Goal: Check status: Check status

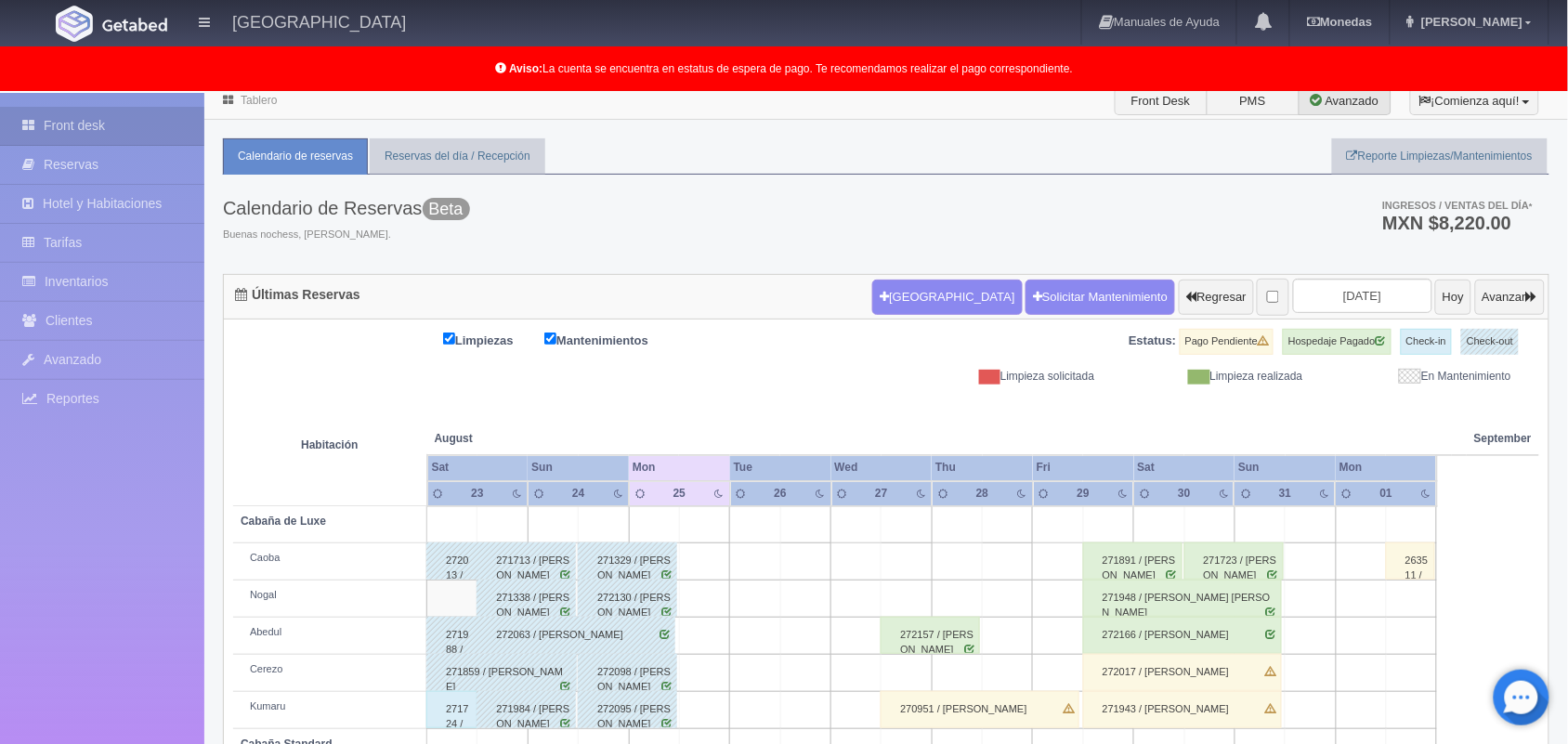
scroll to position [19, 0]
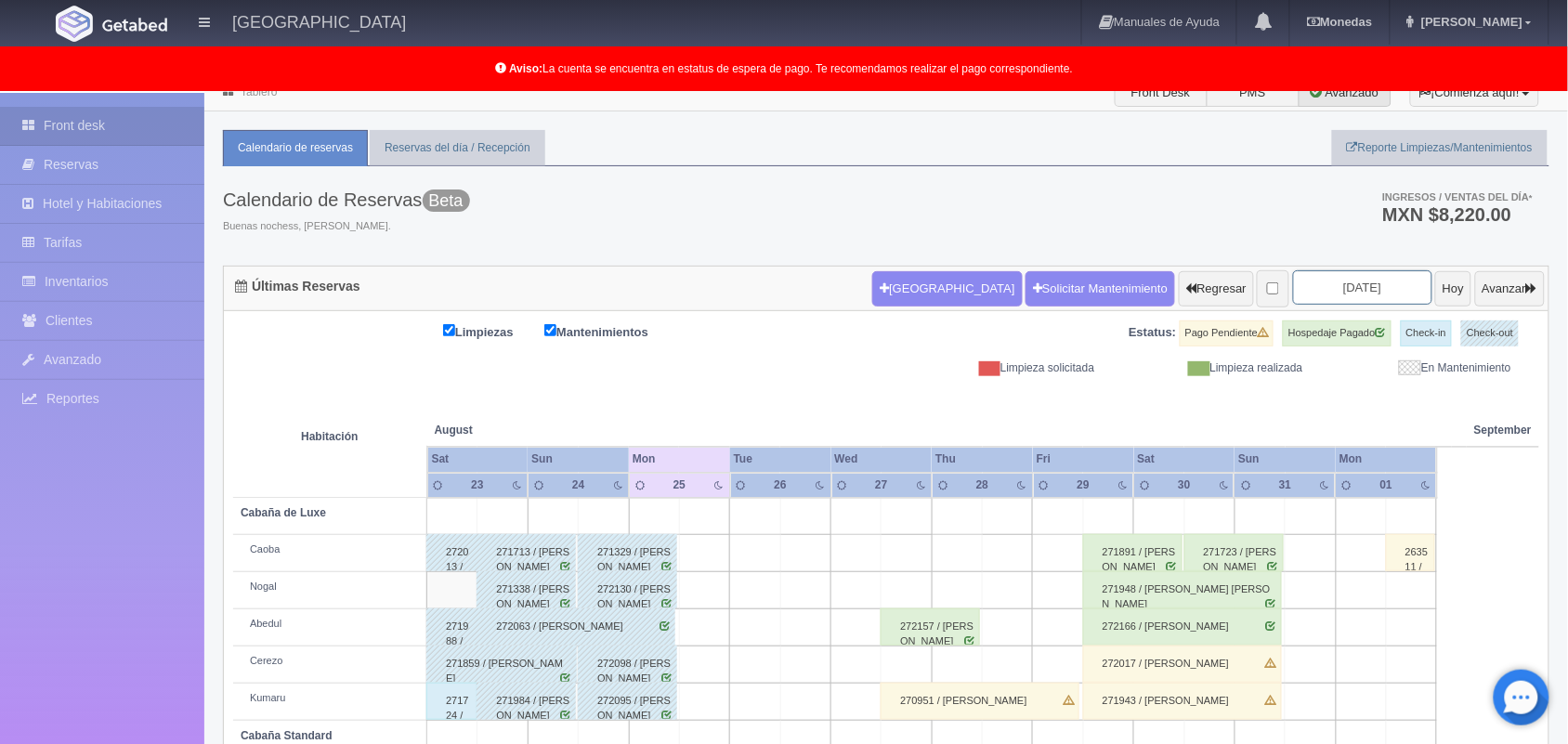
click at [1333, 297] on input "[DATE]" at bounding box center [1363, 287] width 140 height 35
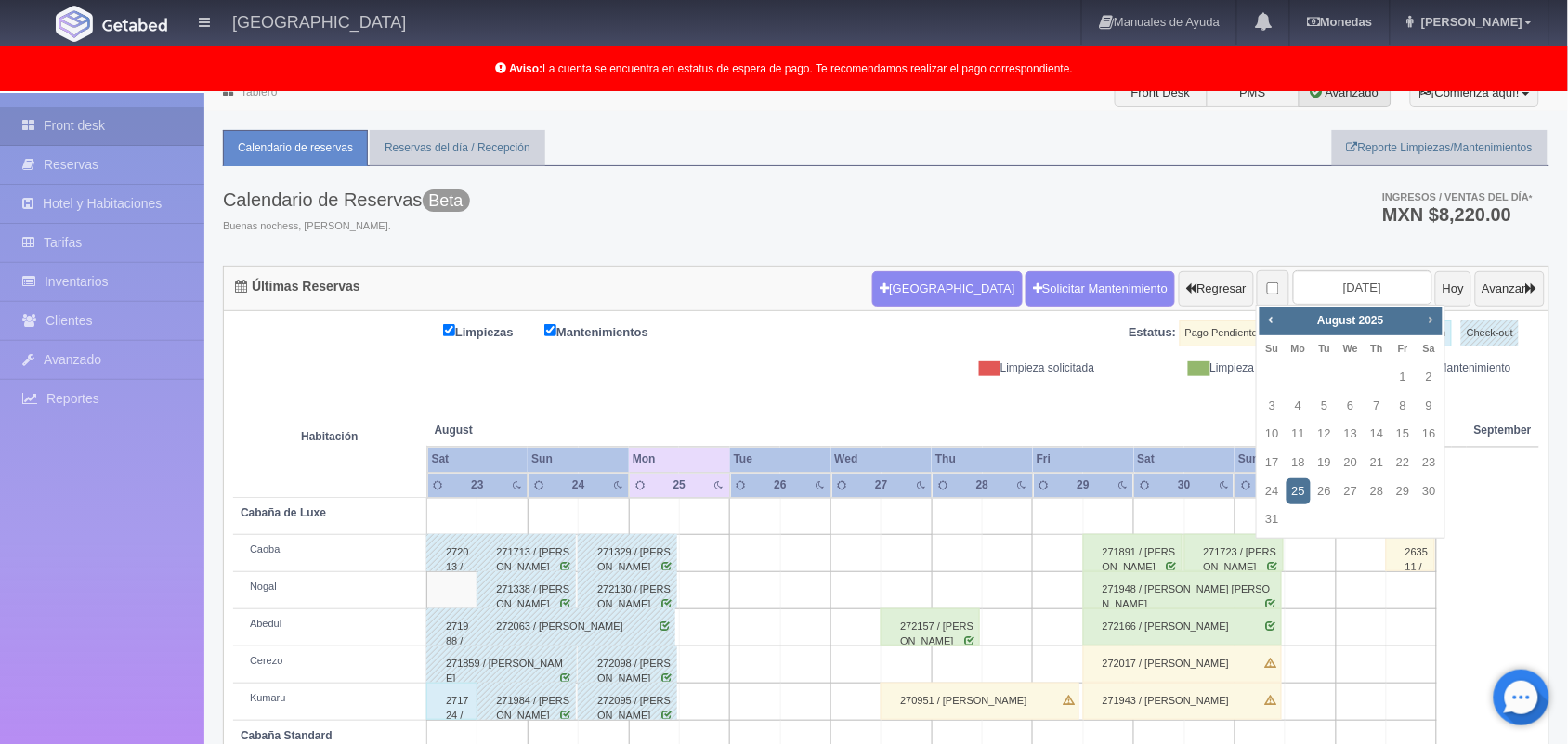
click at [1421, 319] on link "Next" at bounding box center [1430, 320] width 21 height 21
click at [1399, 385] on link "5" at bounding box center [1403, 377] width 24 height 27
type input "[DATE]"
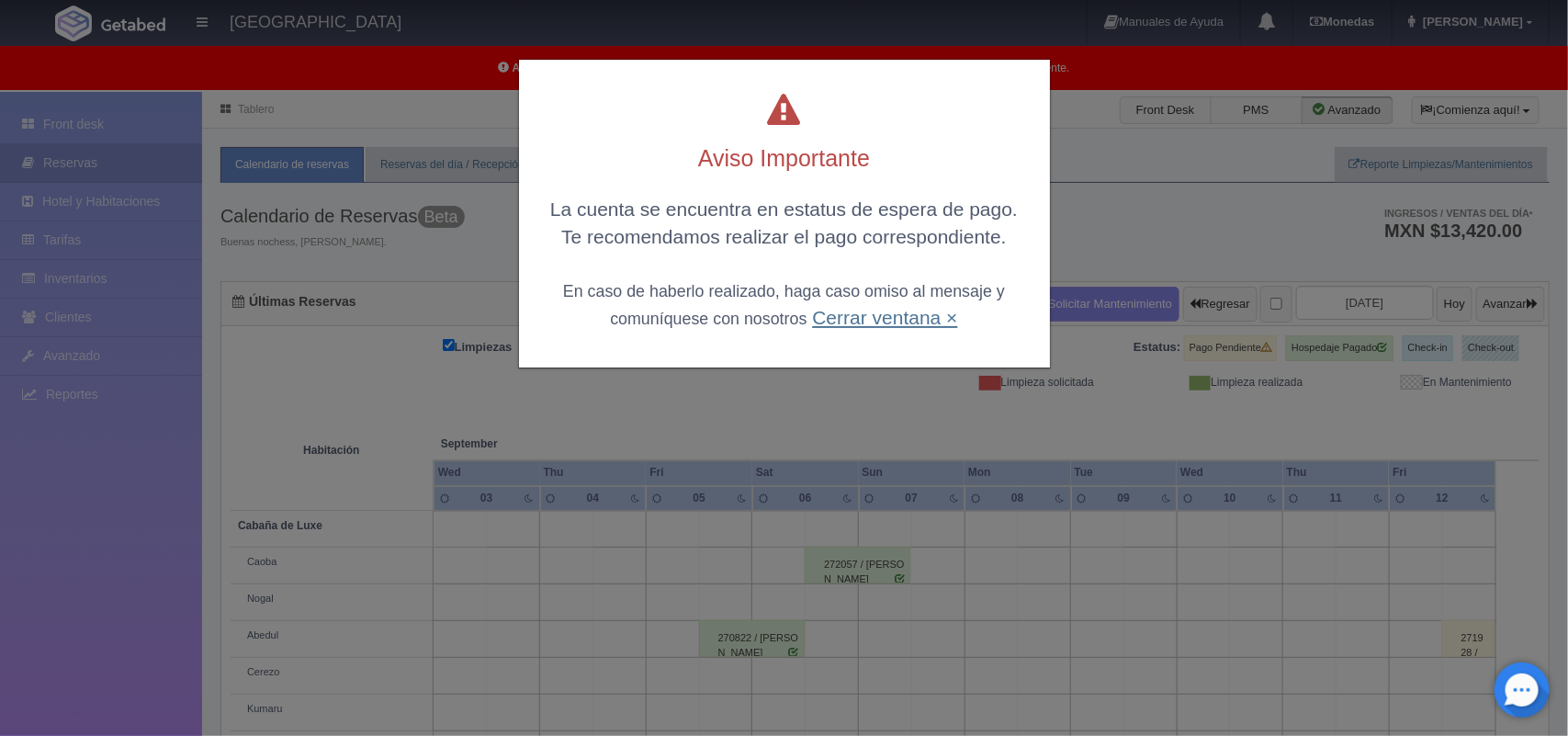
click at [855, 317] on link "Cerrar ventana ×" at bounding box center [884, 317] width 145 height 21
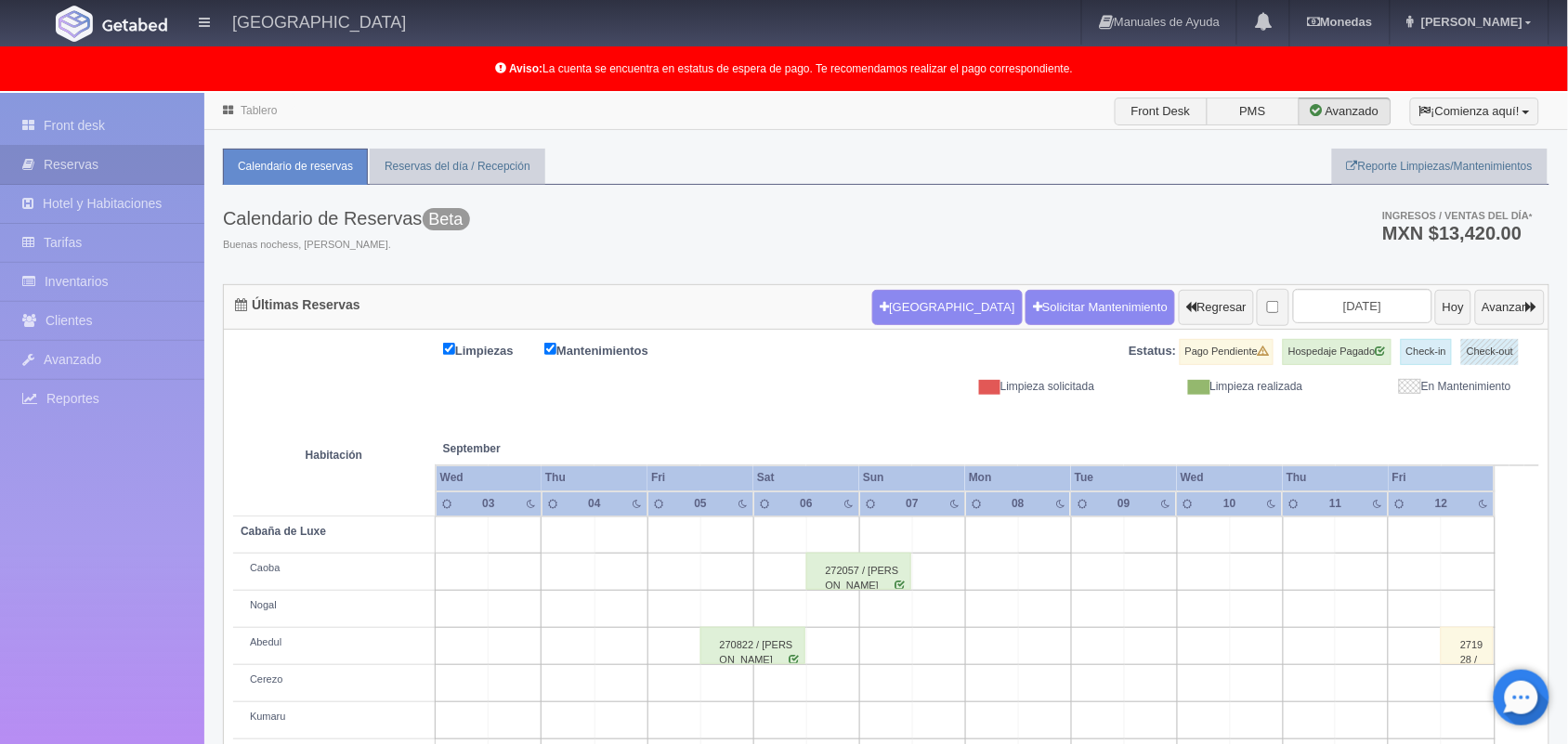
click at [248, 113] on link "Tablero" at bounding box center [259, 111] width 37 height 13
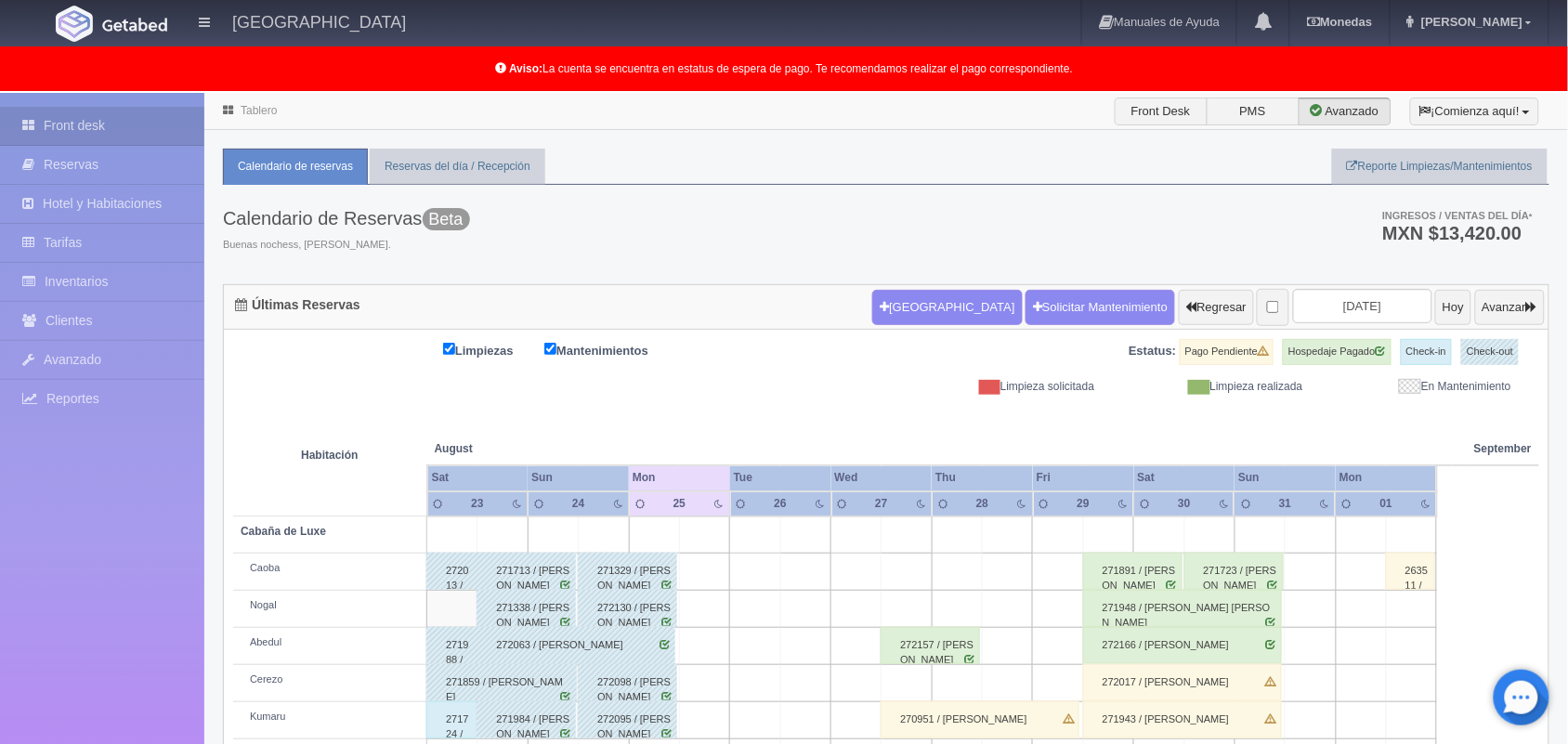
scroll to position [259, 0]
